Goal: Navigation & Orientation: Find specific page/section

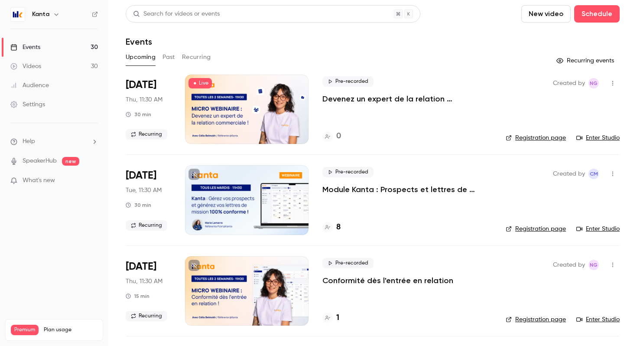
click at [64, 179] on p "What's new" at bounding box center [47, 180] width 74 height 9
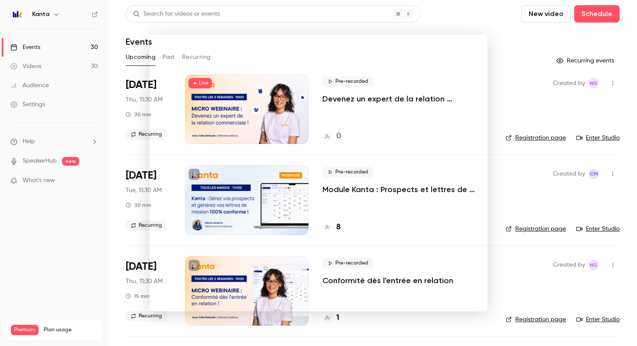
click at [488, 24] on div at bounding box center [318, 173] width 637 height 346
